Goal: Task Accomplishment & Management: Complete application form

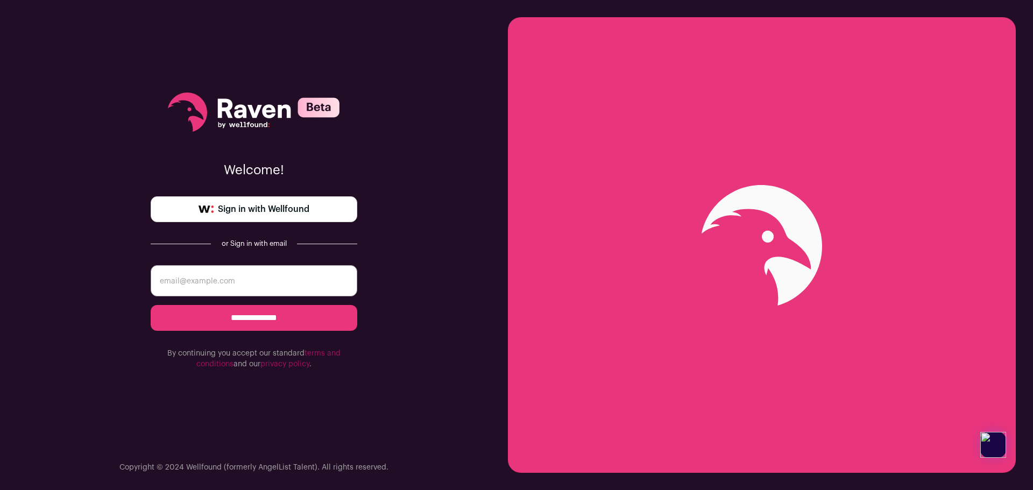
click at [296, 206] on span "Sign in with Wellfound" at bounding box center [263, 209] width 91 height 13
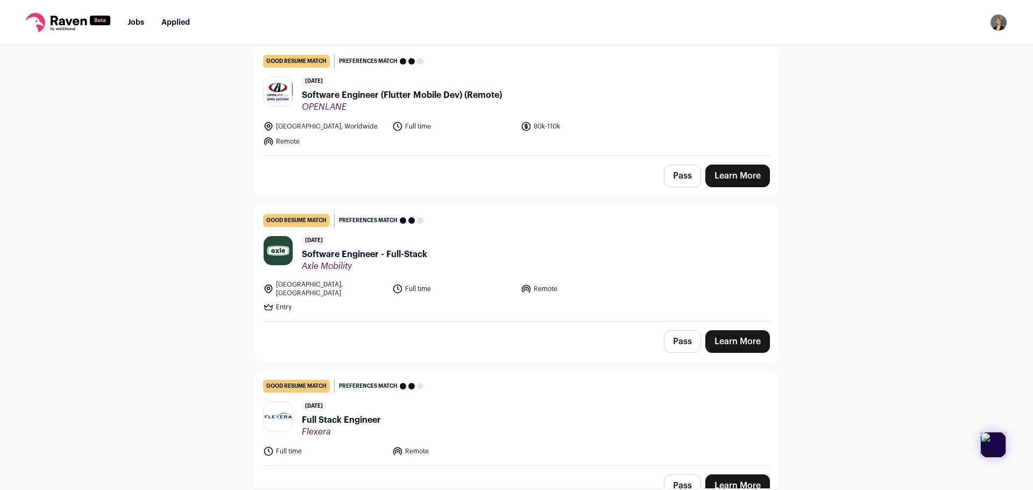
scroll to position [54, 0]
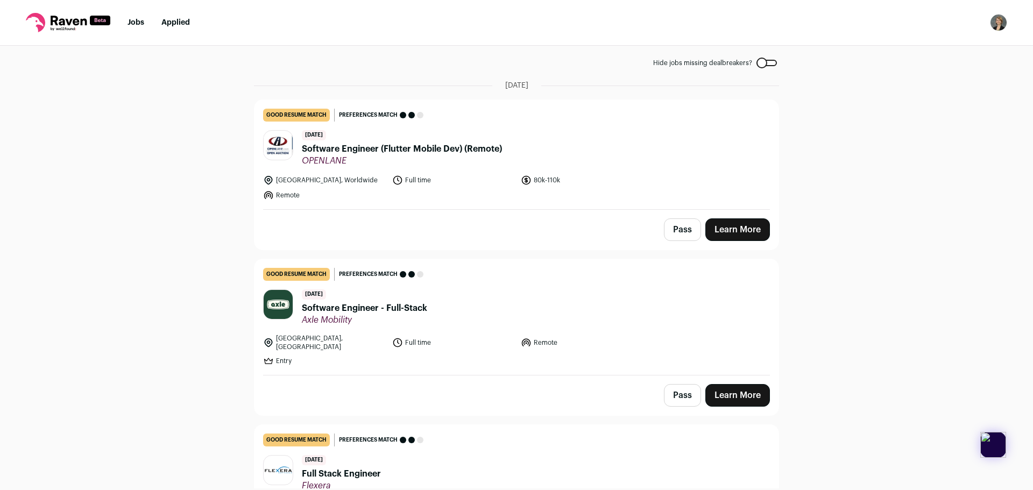
click at [687, 232] on button "Pass" at bounding box center [682, 229] width 37 height 23
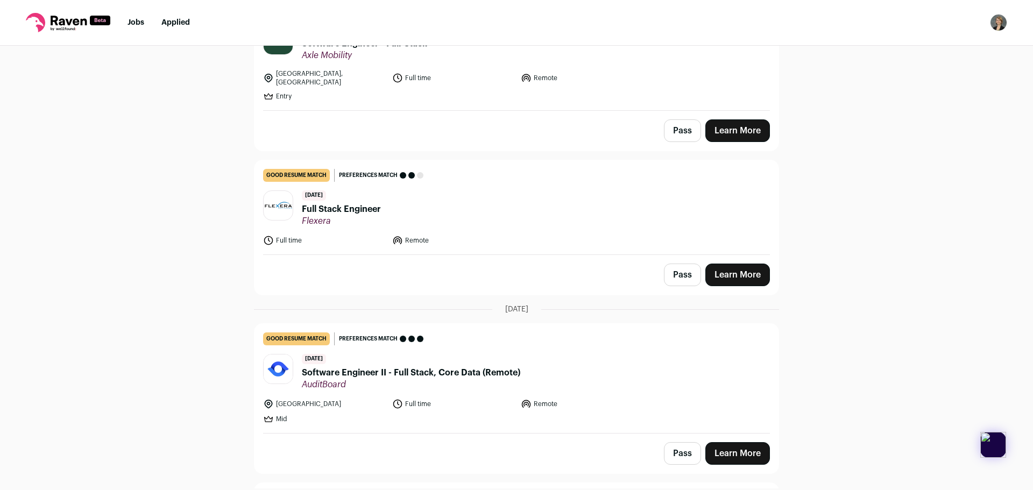
scroll to position [323, 0]
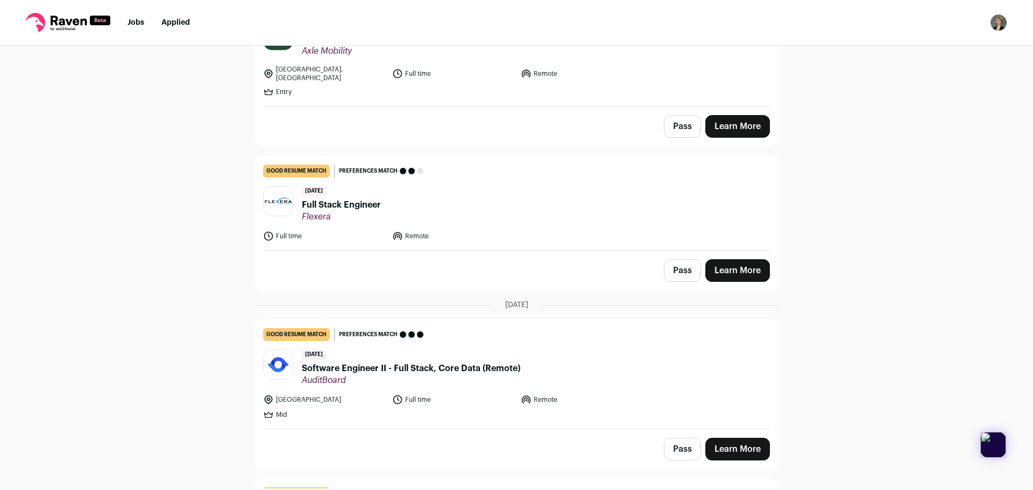
click at [752, 259] on link "Learn More" at bounding box center [737, 270] width 65 height 23
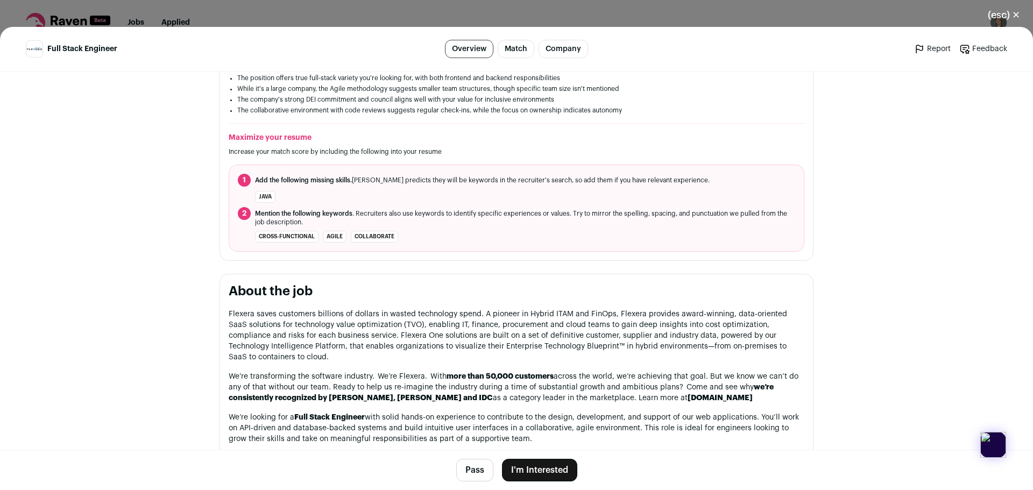
scroll to position [361, 0]
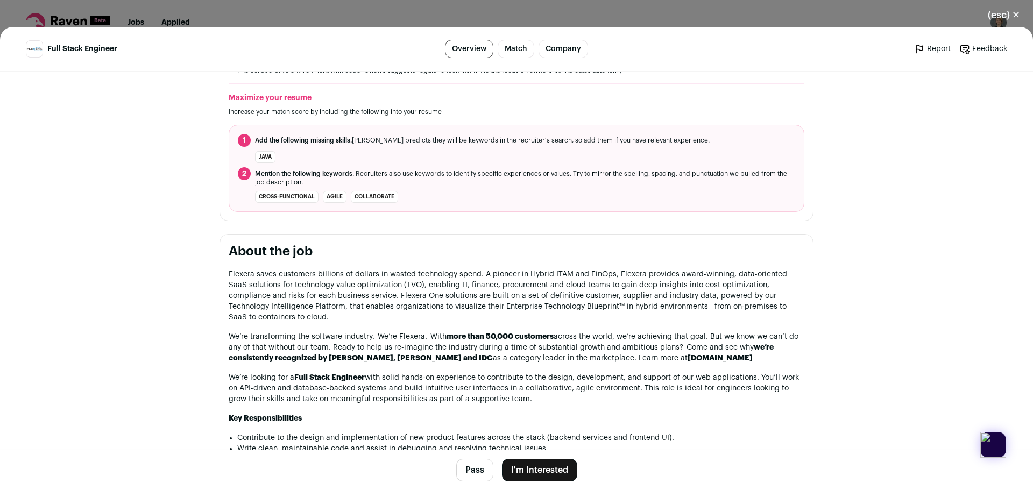
click at [562, 472] on button "I'm Interested" at bounding box center [539, 470] width 75 height 23
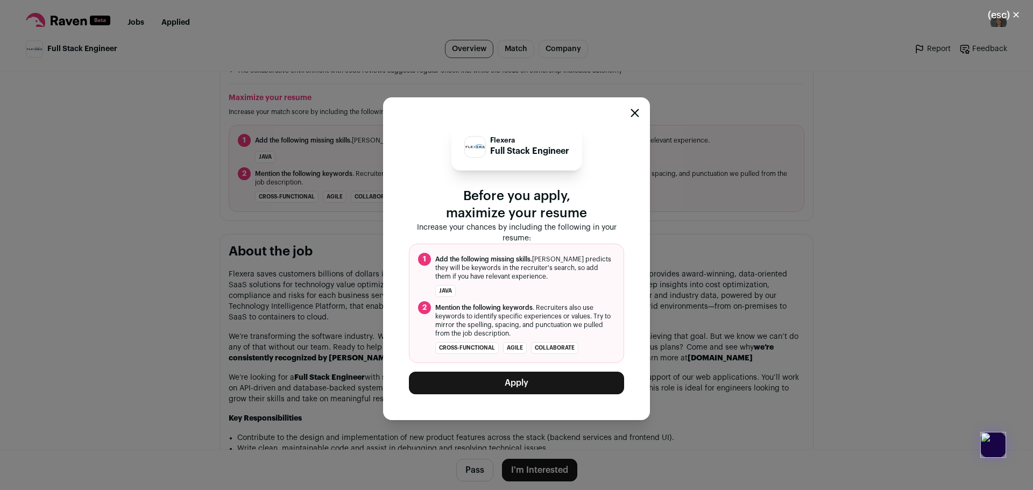
click at [639, 114] on div "Flexera Full Stack Engineer Before you apply, maximize your resume Increase you…" at bounding box center [516, 258] width 267 height 323
click at [636, 112] on icon "Close modal" at bounding box center [635, 112] width 7 height 7
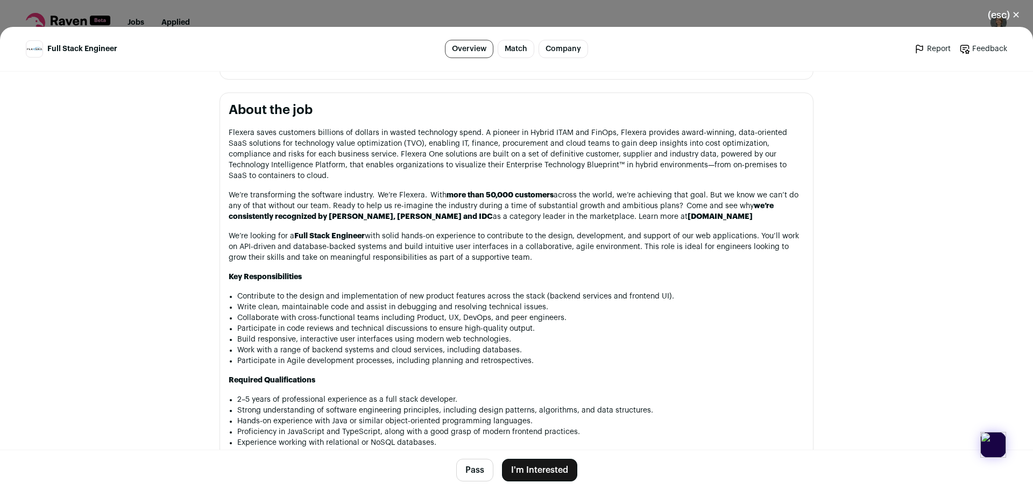
scroll to position [522, 0]
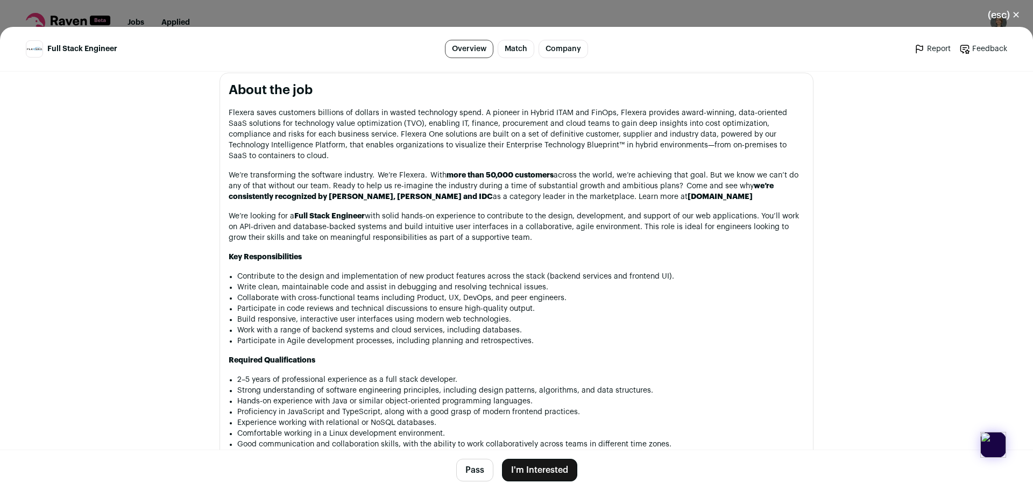
click at [550, 211] on p "We’re looking for a Full Stack Engineer with solid hands-on experience to contr…" at bounding box center [517, 227] width 576 height 32
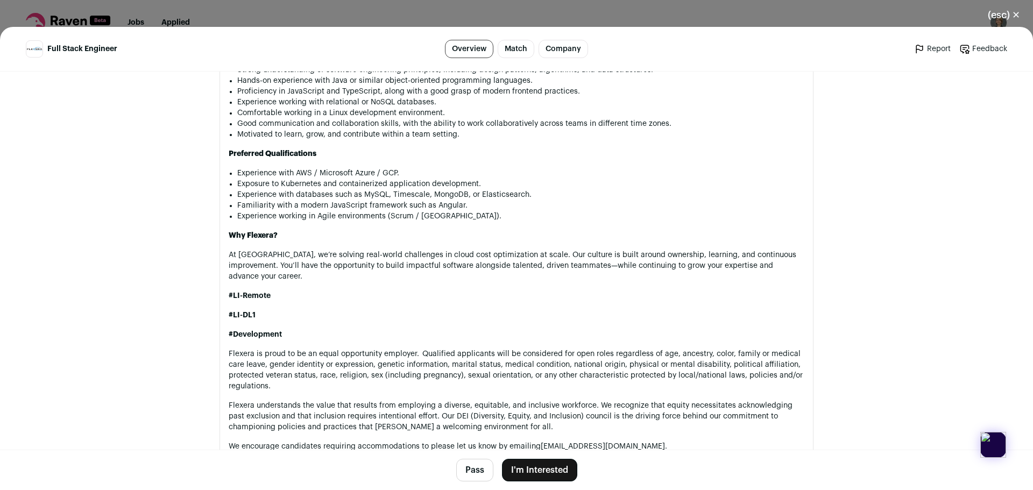
scroll to position [845, 0]
click at [549, 469] on button "I'm Interested" at bounding box center [539, 470] width 75 height 23
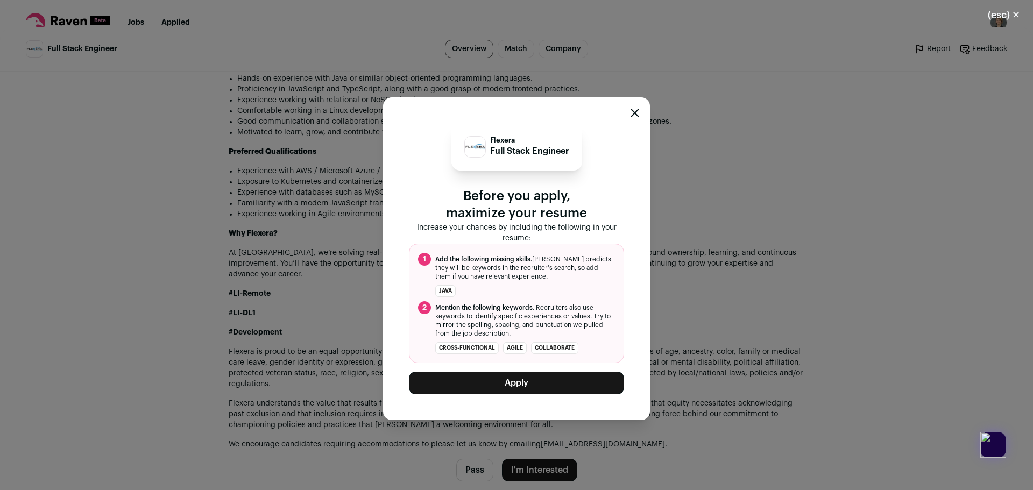
click at [521, 379] on button "Apply" at bounding box center [516, 383] width 215 height 23
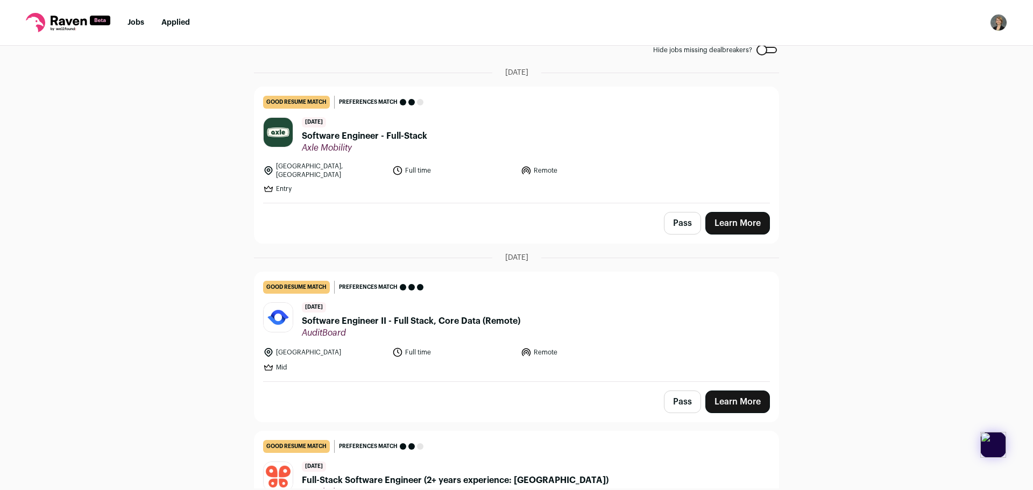
scroll to position [0, 0]
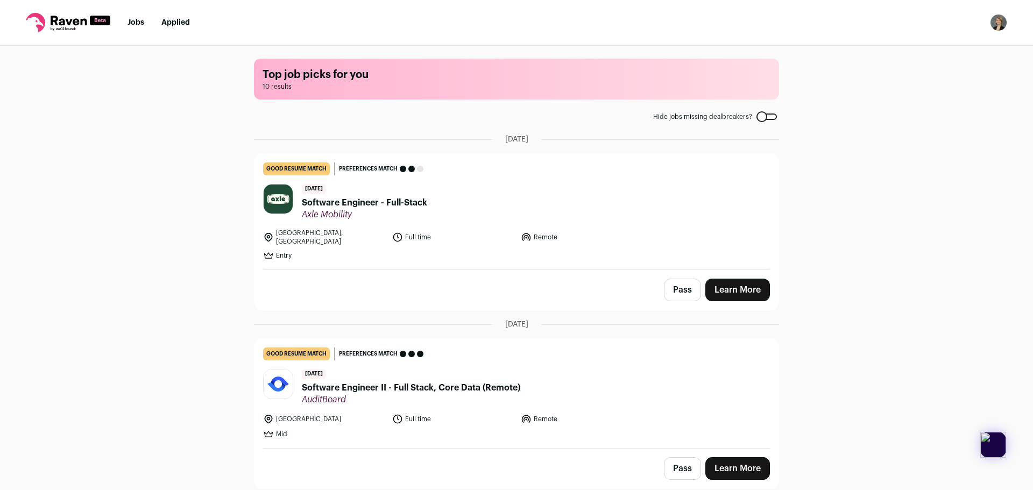
click at [136, 27] on li "Jobs" at bounding box center [136, 22] width 17 height 11
click at [138, 23] on link "Jobs" at bounding box center [136, 23] width 17 height 8
